Goal: Transaction & Acquisition: Obtain resource

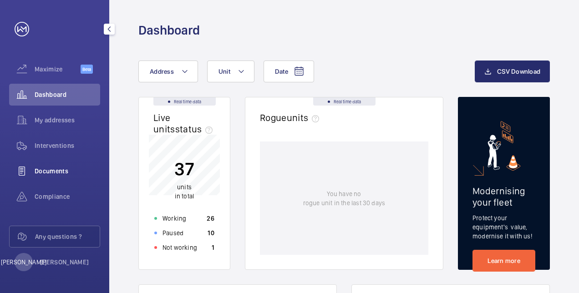
click at [58, 175] on span "Documents" at bounding box center [68, 171] width 66 height 9
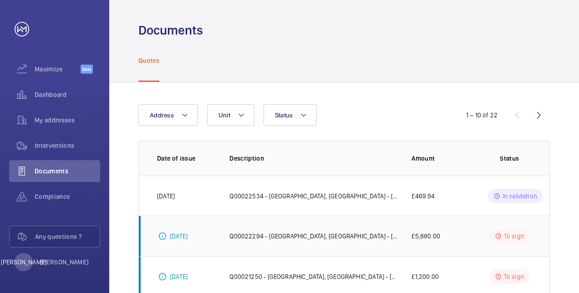
click at [343, 233] on p "Q00022294 - [GEOGRAPHIC_DATA], [GEOGRAPHIC_DATA] - [GEOGRAPHIC_DATA] | GWS - [G…" at bounding box center [312, 236] width 167 height 9
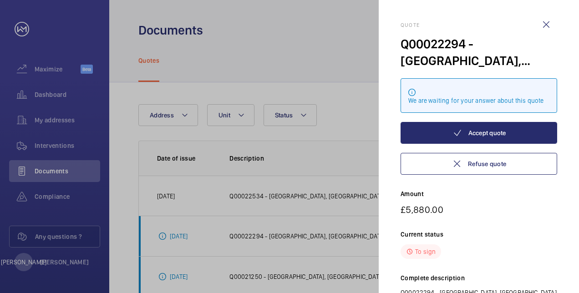
scroll to position [18, 0]
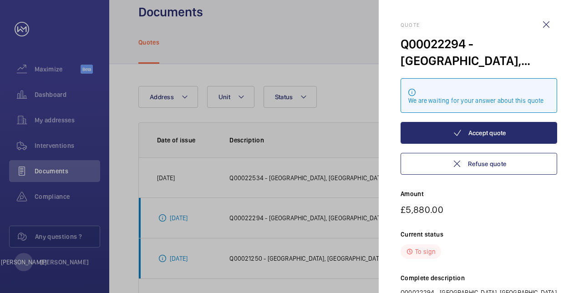
click at [501, 240] on div "Current status To sign" at bounding box center [479, 244] width 157 height 29
click at [504, 220] on div "Quote Q00022294 - [GEOGRAPHIC_DATA], [GEOGRAPHIC_DATA] - [GEOGRAPHIC_DATA] | GW…" at bounding box center [479, 190] width 157 height 336
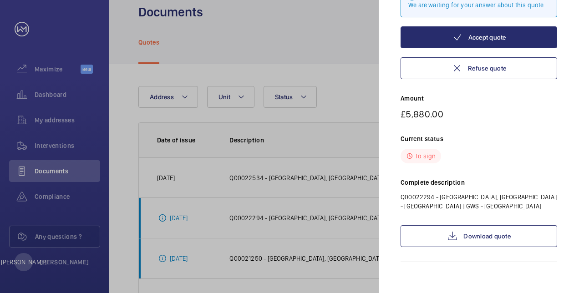
scroll to position [101, 0]
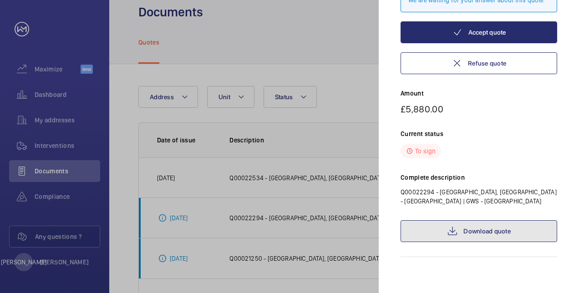
click at [493, 238] on link "Download quote" at bounding box center [479, 231] width 157 height 22
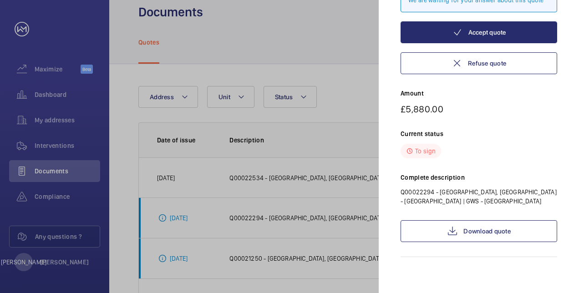
click at [374, 92] on div at bounding box center [289, 146] width 579 height 293
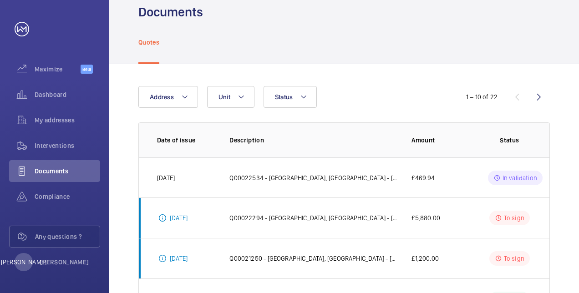
scroll to position [0, 0]
click at [322, 178] on p "Q00022534 - [GEOGRAPHIC_DATA], [GEOGRAPHIC_DATA] - [GEOGRAPHIC_DATA] | GWS - [G…" at bounding box center [312, 177] width 167 height 9
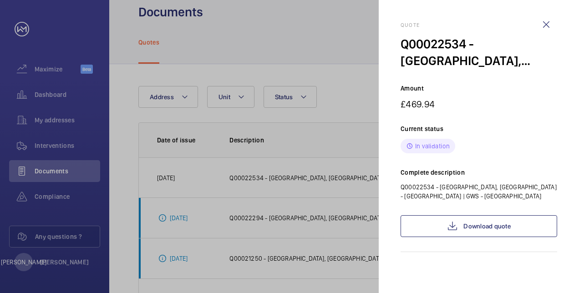
click at [355, 128] on div at bounding box center [289, 146] width 579 height 293
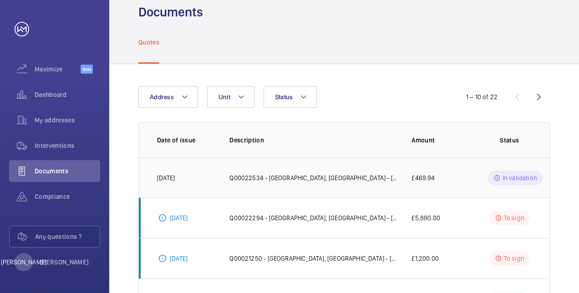
click at [323, 178] on p "Q00022534 - [GEOGRAPHIC_DATA], [GEOGRAPHIC_DATA] - [GEOGRAPHIC_DATA] | GWS - [G…" at bounding box center [312, 177] width 167 height 9
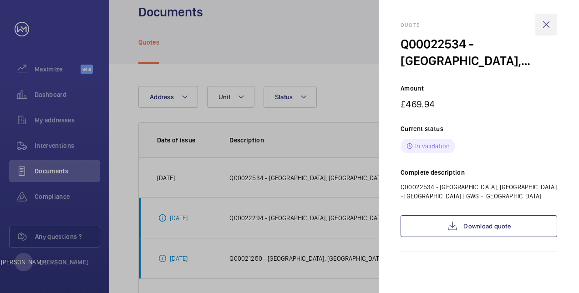
click at [549, 26] on wm-front-icon-button at bounding box center [546, 25] width 22 height 22
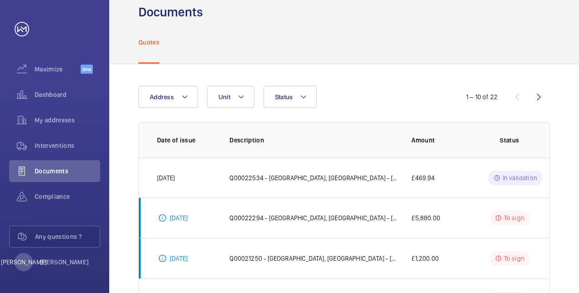
click at [352, 142] on p "Description" at bounding box center [312, 140] width 167 height 9
click at [325, 176] on p "Q00022534 - [GEOGRAPHIC_DATA], [GEOGRAPHIC_DATA] - [GEOGRAPHIC_DATA] | GWS - [G…" at bounding box center [312, 177] width 167 height 9
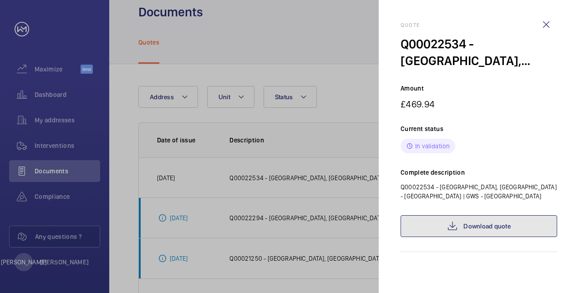
click at [476, 229] on link "Download quote" at bounding box center [479, 226] width 157 height 22
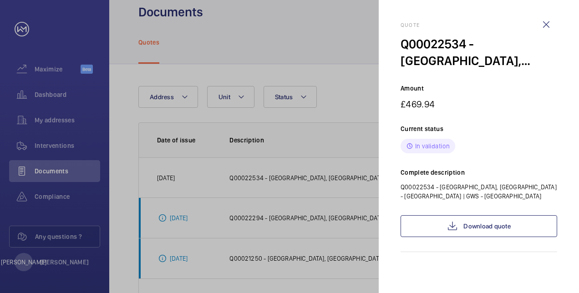
click at [331, 55] on div at bounding box center [289, 146] width 579 height 293
